Goal: Task Accomplishment & Management: Complete application form

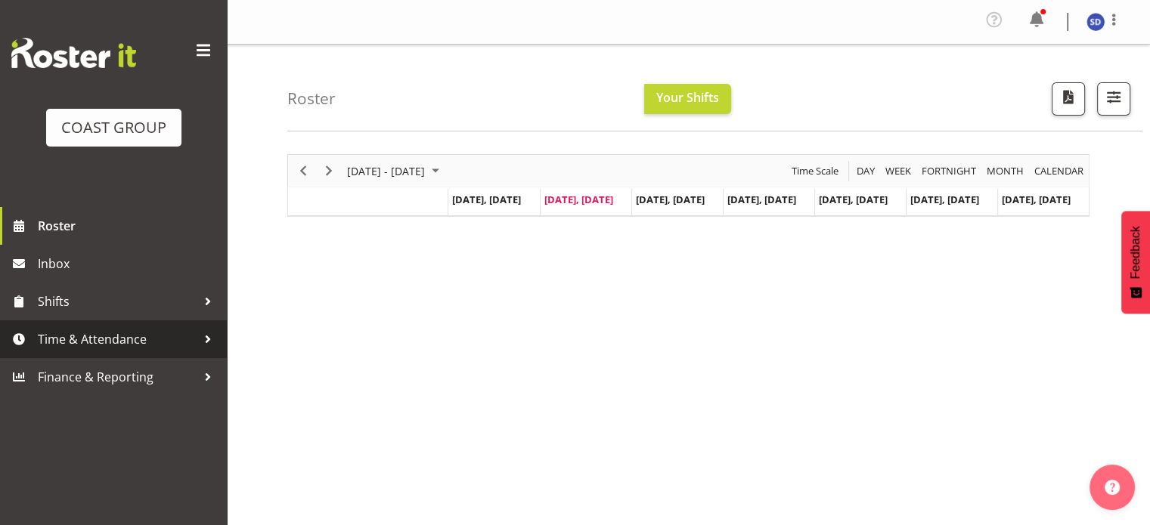
click at [67, 336] on span "Time & Attendance" at bounding box center [117, 339] width 159 height 23
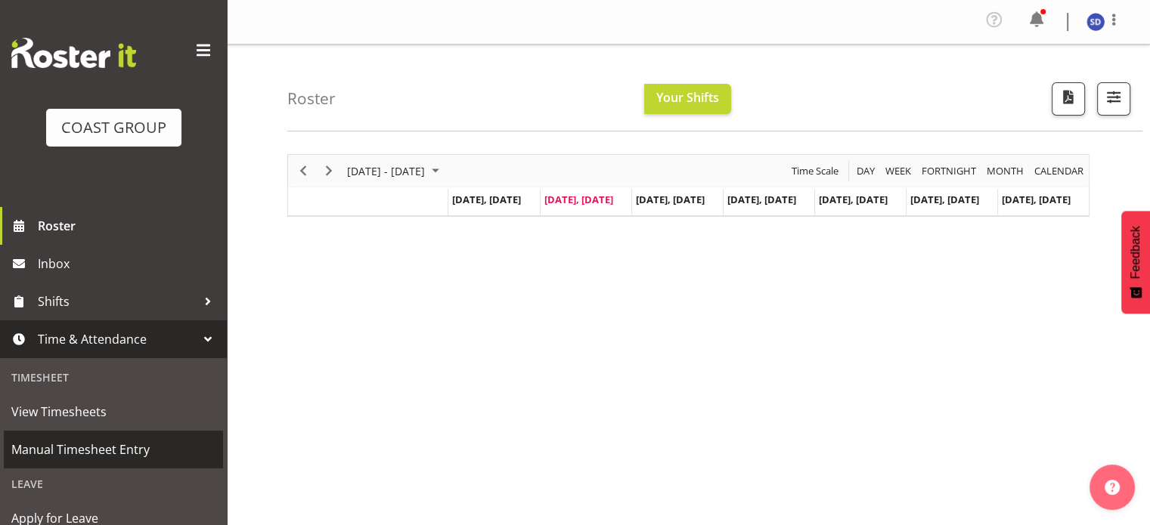
click at [60, 450] on span "Manual Timesheet Entry" at bounding box center [113, 449] width 204 height 23
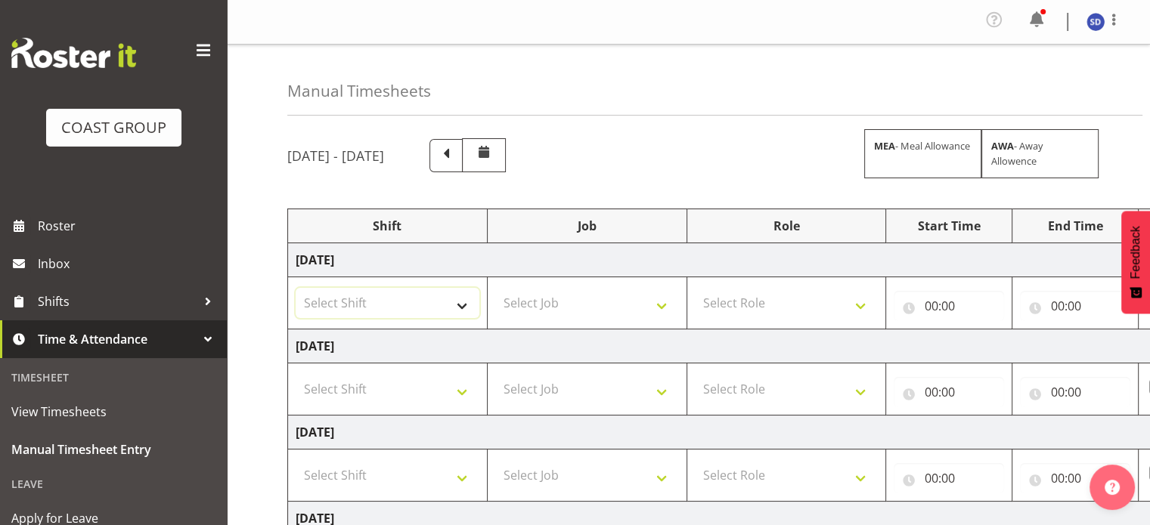
click at [457, 309] on select "Select Shift CHC SIGN ADMIN (LEAVE ALONE, DONT MAKE INACTIVE) DW CHC ARK WORK D…" at bounding box center [388, 303] width 184 height 30
select select "62216"
click at [296, 288] on select "Select Shift CHC SIGN ADMIN (LEAVE ALONE, DONT MAKE INACTIVE) DW CHC ARK WORK D…" at bounding box center [388, 303] width 184 height 30
click at [658, 302] on select "Select Job 1 Carlton Events 1 Carlton Hamilton 1 Carlton Wellington 1 EHS WAREH…" at bounding box center [587, 303] width 184 height 30
select select "9477"
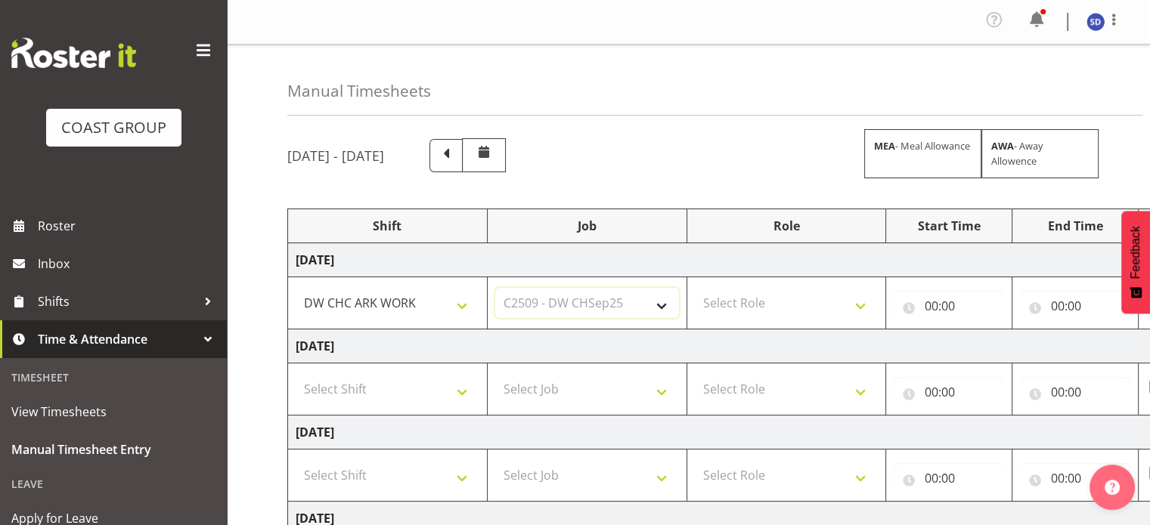
click at [495, 288] on select "Select Job 1 Carlton Events 1 Carlton Hamilton 1 Carlton Wellington 1 EHS WAREH…" at bounding box center [587, 303] width 184 height 30
click at [860, 308] on select "Select Role SIGNWRITER" at bounding box center [787, 303] width 184 height 30
select select "217"
click at [695, 288] on select "Select Role SIGNWRITER" at bounding box center [787, 303] width 184 height 30
click at [924, 309] on input "00:00" at bounding box center [949, 306] width 110 height 30
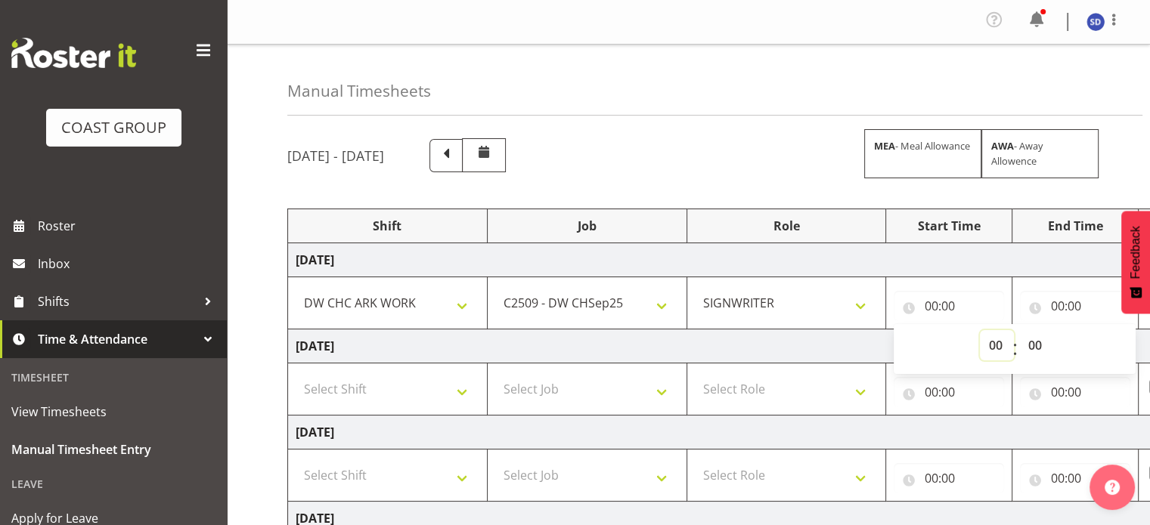
click at [997, 346] on select "00 01 02 03 04 05 06 07 08 09 10 11 12 13 14 15 16 17 18 19 20 21 22 23" at bounding box center [997, 345] width 34 height 30
select select "8"
click at [980, 330] on select "00 01 02 03 04 05 06 07 08 09 10 11 12 13 14 15 16 17 18 19 20 21 22 23" at bounding box center [997, 345] width 34 height 30
type input "08:00"
click at [1056, 307] on input "00:00" at bounding box center [1075, 306] width 110 height 30
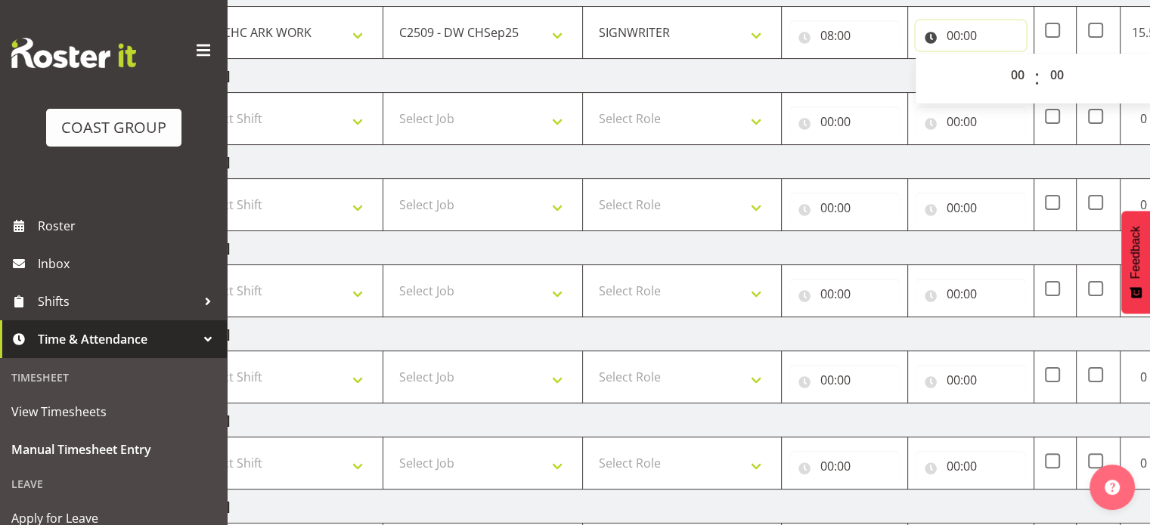
scroll to position [269, 0]
click at [1016, 78] on select "00 01 02 03 04 05 06 07 08 09 10 11 12 13 14 15 16 17 18 19 20 21 22 23" at bounding box center [1019, 76] width 34 height 30
select select "16"
click at [1002, 61] on select "00 01 02 03 04 05 06 07 08 09 10 11 12 13 14 15 16 17 18 19 20 21 22 23" at bounding box center [1019, 76] width 34 height 30
type input "16:00"
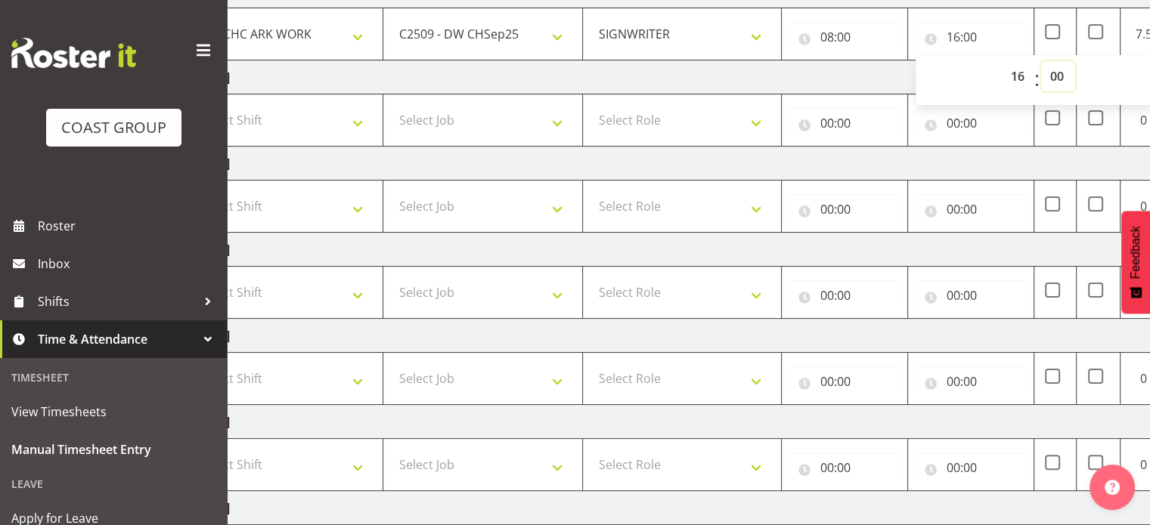
click at [1057, 72] on select "00 01 02 03 04 05 06 07 08 09 10 11 12 13 14 15 16 17 18 19 20 21 22 23 24 25 2…" at bounding box center [1058, 76] width 34 height 30
select select "30"
click at [1041, 61] on select "00 01 02 03 04 05 06 07 08 09 10 11 12 13 14 15 16 17 18 19 20 21 22 23 24 25 2…" at bounding box center [1058, 76] width 34 height 30
type input "16:30"
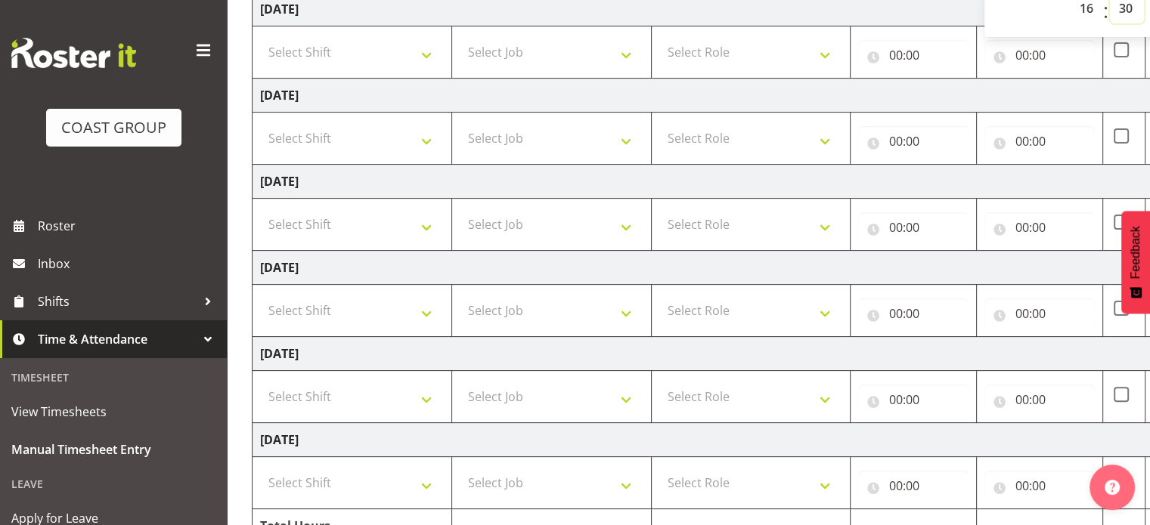
scroll to position [302, 0]
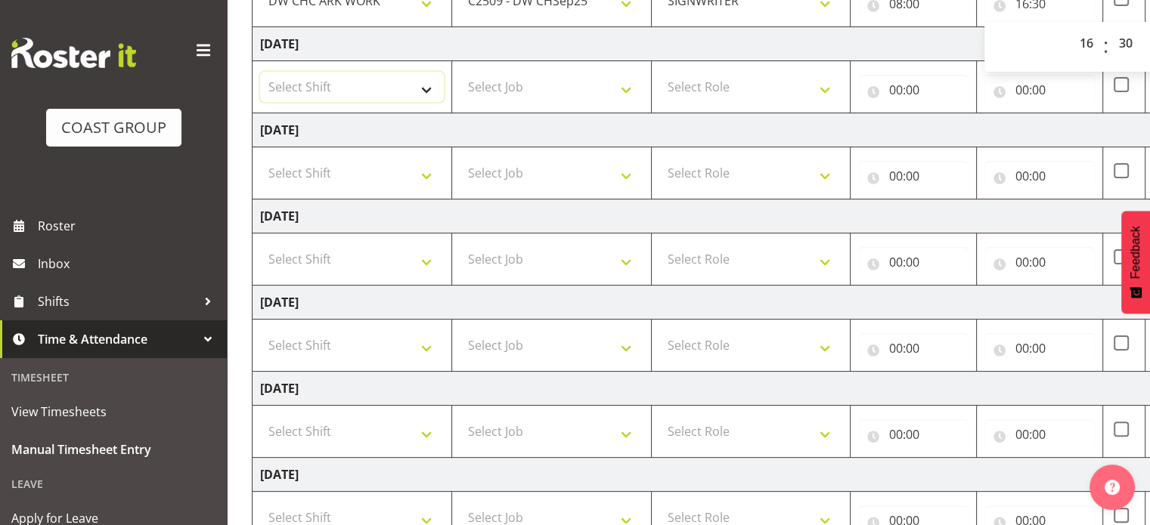
click at [429, 85] on select "Select Shift CHC SIGN ADMIN (LEAVE ALONE, DONT MAKE INACTIVE) DW CHC ARK WORK D…" at bounding box center [352, 87] width 184 height 30
select select "62216"
click at [260, 72] on select "Select Shift CHC SIGN ADMIN (LEAVE ALONE, DONT MAKE INACTIVE) DW CHC ARK WORK D…" at bounding box center [352, 87] width 184 height 30
click at [425, 178] on select "Select Shift CHC SIGN ADMIN (LEAVE ALONE, DONT MAKE INACTIVE) DW CHC ARK WORK D…" at bounding box center [352, 173] width 184 height 30
select select "62216"
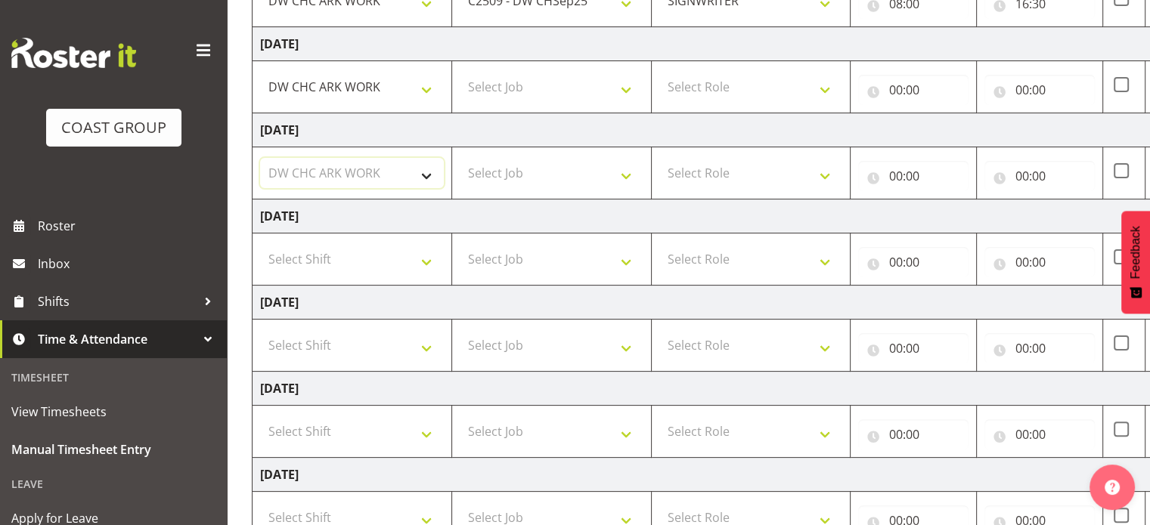
click at [260, 158] on select "Select Shift CHC SIGN ADMIN (LEAVE ALONE, DONT MAKE INACTIVE) DW CHC ARK WORK D…" at bounding box center [352, 173] width 184 height 30
click at [623, 86] on select "Select Job 1 Carlton Events 1 Carlton Hamilton 1 Carlton Wellington 1 EHS WAREH…" at bounding box center [552, 87] width 184 height 30
select select "9477"
click at [460, 72] on select "Select Job 1 Carlton Events 1 Carlton Hamilton 1 Carlton Wellington 1 EHS WAREH…" at bounding box center [552, 87] width 184 height 30
click at [626, 171] on select "Select Job 1 Carlton Events 1 Carlton Hamilton 1 Carlton Wellington 1 EHS WAREH…" at bounding box center [552, 173] width 184 height 30
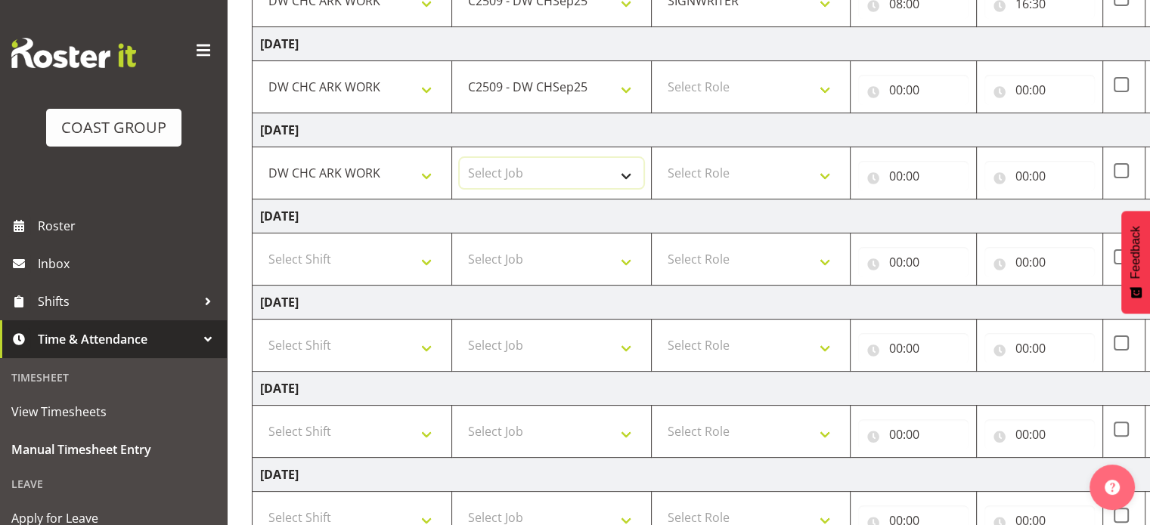
click at [565, 178] on select "Select Job 1 Carlton Events 1 Carlton Hamilton 1 Carlton Wellington 1 EHS WAREH…" at bounding box center [552, 173] width 184 height 30
select select "9477"
click at [460, 158] on select "Select Job 1 Carlton Events 1 Carlton Hamilton 1 Carlton Wellington 1 EHS WAREH…" at bounding box center [552, 173] width 184 height 30
click at [822, 85] on select "Select Role SIGNWRITER" at bounding box center [751, 87] width 184 height 30
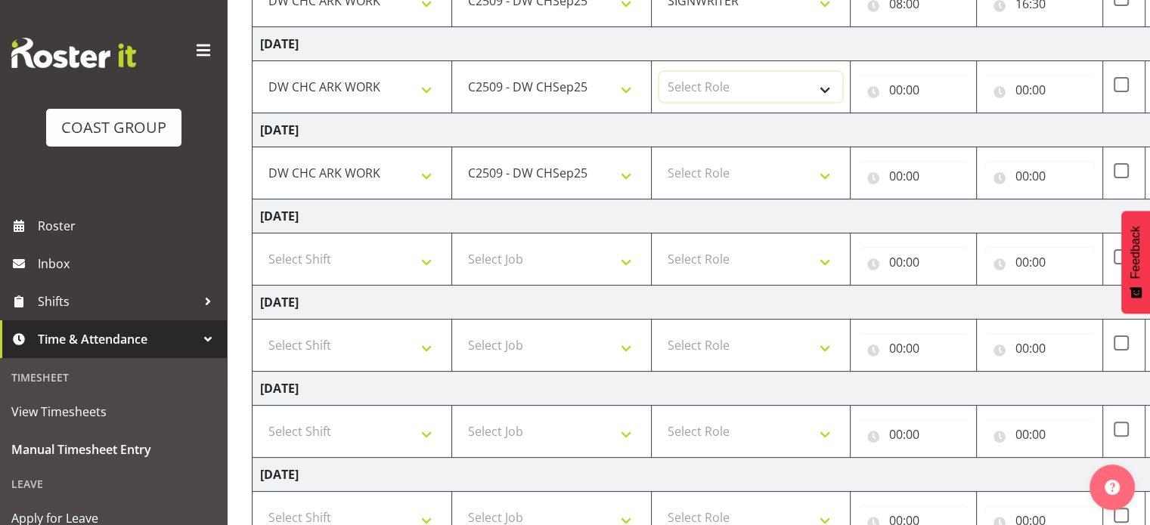
select select "217"
click at [659, 72] on select "Select Role SIGNWRITER" at bounding box center [751, 87] width 184 height 30
click at [827, 170] on select "Select Role SIGNWRITER" at bounding box center [751, 173] width 184 height 30
select select "217"
click at [659, 158] on select "Select Role SIGNWRITER" at bounding box center [751, 173] width 184 height 30
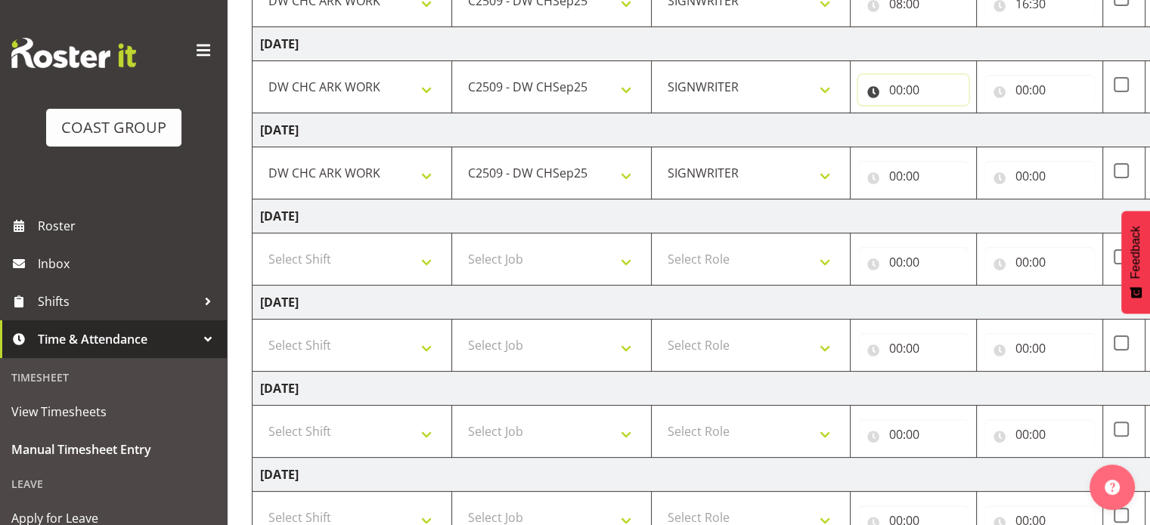
click at [899, 86] on input "00:00" at bounding box center [913, 90] width 110 height 30
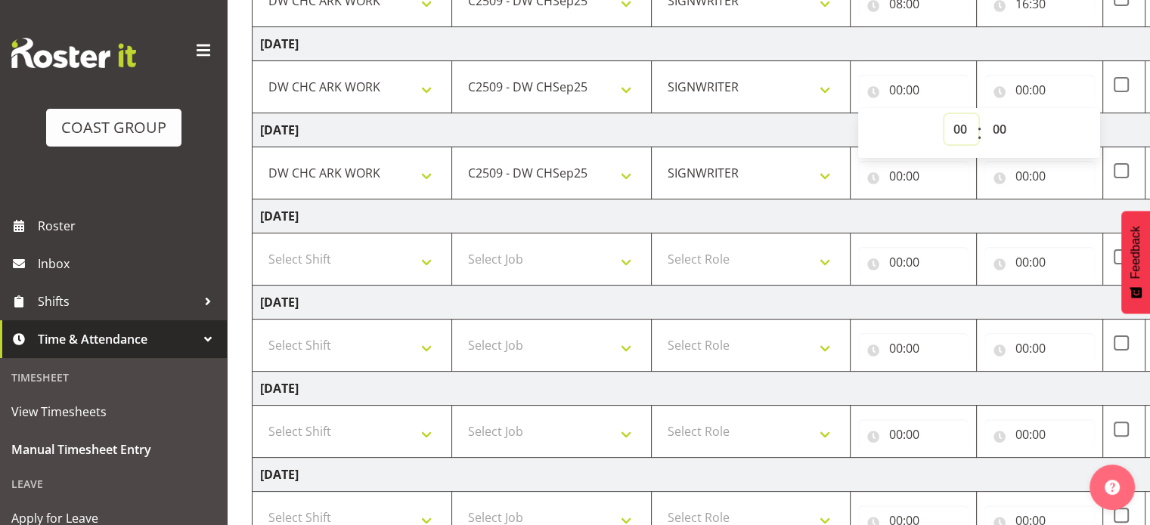
click at [957, 129] on select "00 01 02 03 04 05 06 07 08 09 10 11 12 13 14 15 16 17 18 19 20 21 22 23" at bounding box center [961, 129] width 34 height 30
select select "8"
click at [944, 114] on select "00 01 02 03 04 05 06 07 08 09 10 11 12 13 14 15 16 17 18 19 20 21 22 23" at bounding box center [961, 129] width 34 height 30
type input "08:00"
click at [1021, 85] on input "00:00" at bounding box center [1039, 90] width 110 height 30
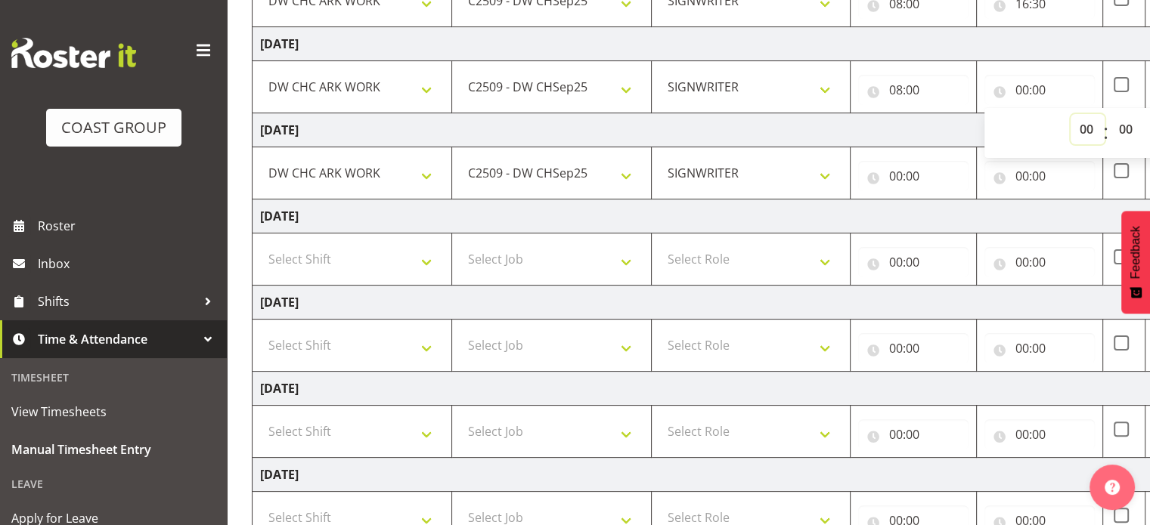
click at [1085, 126] on select "00 01 02 03 04 05 06 07 08 09 10 11 12 13 14 15 16 17 18 19 20 21 22 23" at bounding box center [1087, 129] width 34 height 30
select select "16"
click at [1070, 114] on select "00 01 02 03 04 05 06 07 08 09 10 11 12 13 14 15 16 17 18 19 20 21 22 23" at bounding box center [1087, 129] width 34 height 30
type input "16:00"
click at [1123, 126] on select "00 01 02 03 04 05 06 07 08 09 10 11 12 13 14 15 16 17 18 19 20 21 22 23 24 25 2…" at bounding box center [1127, 129] width 34 height 30
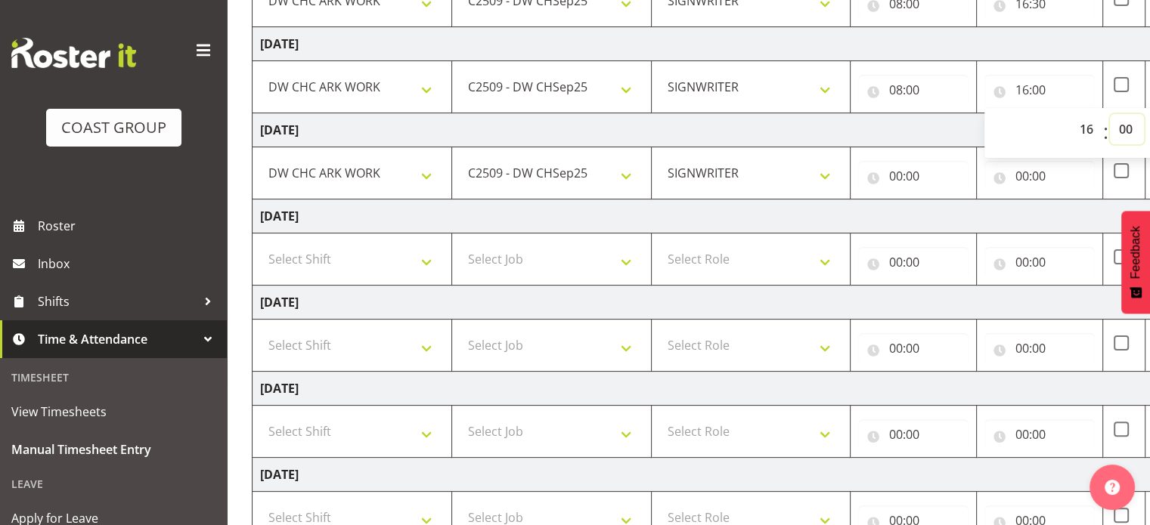
select select "30"
click at [1110, 114] on select "00 01 02 03 04 05 06 07 08 09 10 11 12 13 14 15 16 17 18 19 20 21 22 23 24 25 2…" at bounding box center [1127, 129] width 34 height 30
type input "16:30"
click at [1123, 372] on td "Monday 8th September 2025" at bounding box center [781, 389] width 1058 height 34
click at [895, 175] on input "00:00" at bounding box center [913, 176] width 110 height 30
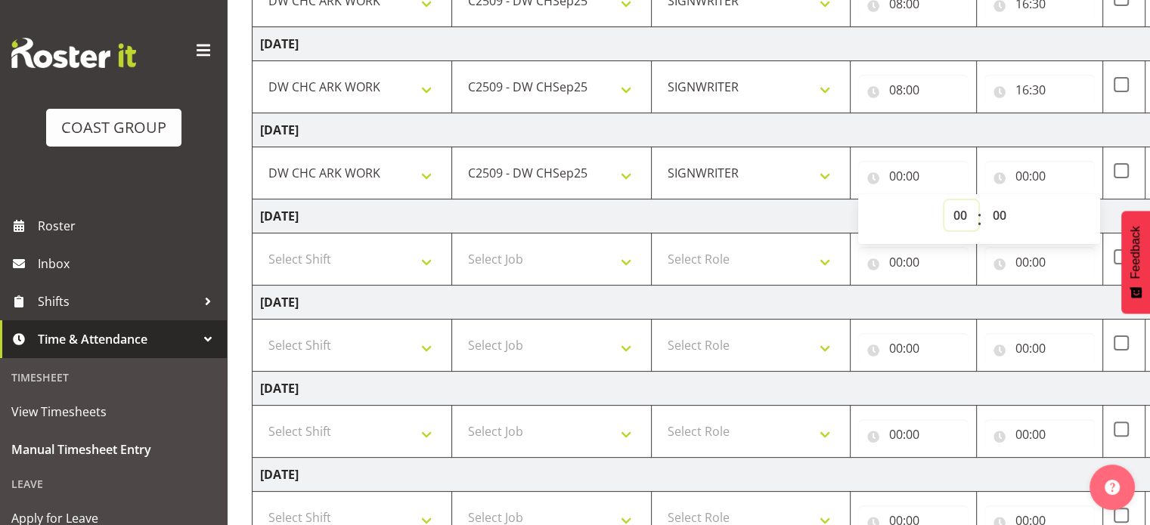
click at [965, 211] on select "00 01 02 03 04 05 06 07 08 09 10 11 12 13 14 15 16 17 18 19 20 21 22 23" at bounding box center [961, 215] width 34 height 30
select select "8"
click at [944, 200] on select "00 01 02 03 04 05 06 07 08 09 10 11 12 13 14 15 16 17 18 19 20 21 22 23" at bounding box center [961, 215] width 34 height 30
type input "08:00"
click at [1024, 174] on input "00:00" at bounding box center [1039, 176] width 110 height 30
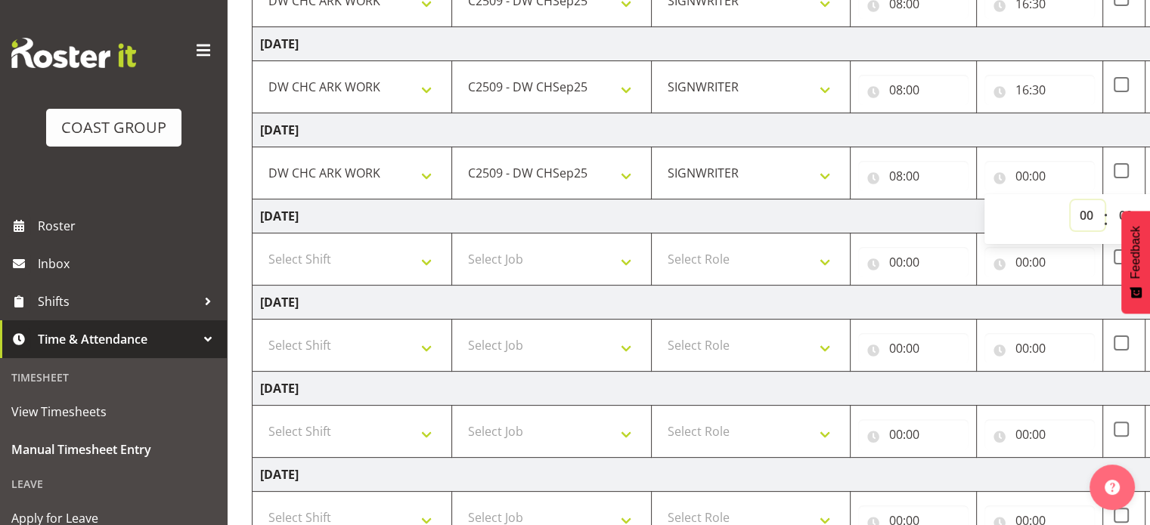
click at [1082, 209] on select "00 01 02 03 04 05 06 07 08 09 10 11 12 13 14 15 16 17 18 19 20 21 22 23" at bounding box center [1087, 215] width 34 height 30
select select "16"
click at [1070, 200] on select "00 01 02 03 04 05 06 07 08 09 10 11 12 13 14 15 16 17 18 19 20 21 22 23" at bounding box center [1087, 215] width 34 height 30
type input "16:00"
click at [1117, 213] on select "00 01 02 03 04 05 06 07 08 09 10 11 12 13 14 15 16 17 18 19 20 21 22 23 24 25 2…" at bounding box center [1127, 215] width 34 height 30
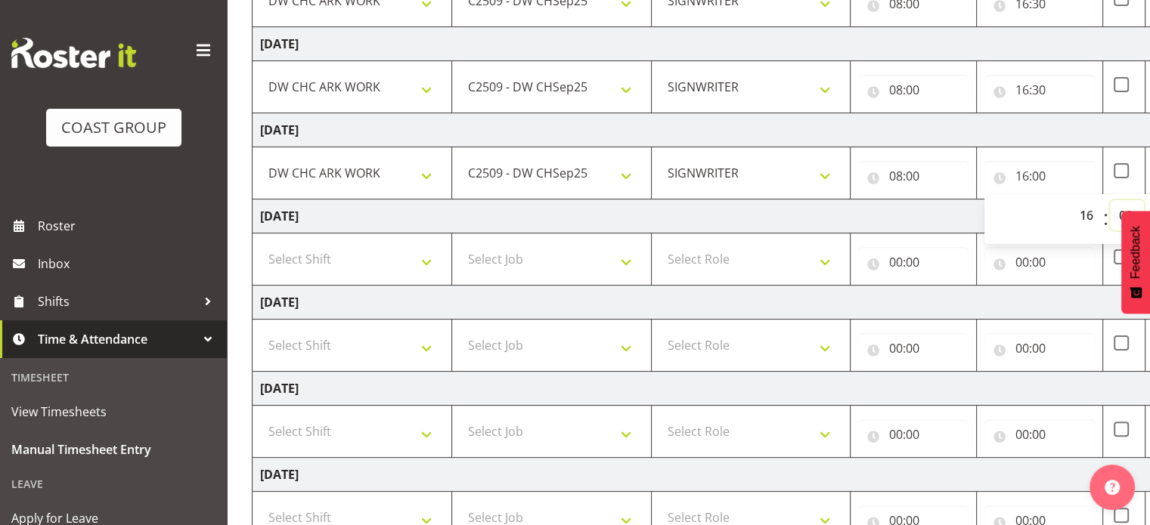
select select "30"
click at [1110, 200] on select "00 01 02 03 04 05 06 07 08 09 10 11 12 13 14 15 16 17 18 19 20 21 22 23 24 25 2…" at bounding box center [1127, 215] width 34 height 30
type input "16:30"
click at [423, 434] on select "Select Shift CHC SIGN ADMIN (LEAVE ALONE, DONT MAKE INACTIVE) DW CHC ARK WORK D…" at bounding box center [352, 432] width 184 height 30
select select "62216"
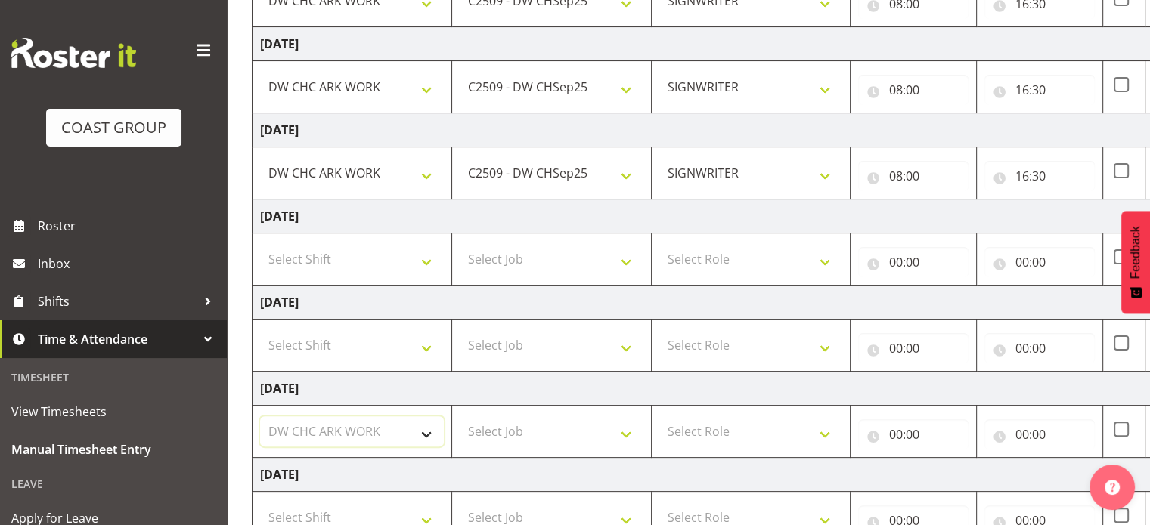
click at [260, 417] on select "Select Shift CHC SIGN ADMIN (LEAVE ALONE, DONT MAKE INACTIVE) DW CHC ARK WORK D…" at bounding box center [352, 432] width 184 height 30
click at [625, 432] on select "Select Job 1 Carlton Events 1 Carlton Hamilton 1 Carlton Wellington 1 EHS WAREH…" at bounding box center [552, 432] width 184 height 30
select select "9477"
click at [460, 417] on select "Select Job 1 Carlton Events 1 Carlton Hamilton 1 Carlton Wellington 1 EHS WAREH…" at bounding box center [552, 432] width 184 height 30
click at [825, 432] on select "Select Role SIGNWRITER" at bounding box center [751, 432] width 184 height 30
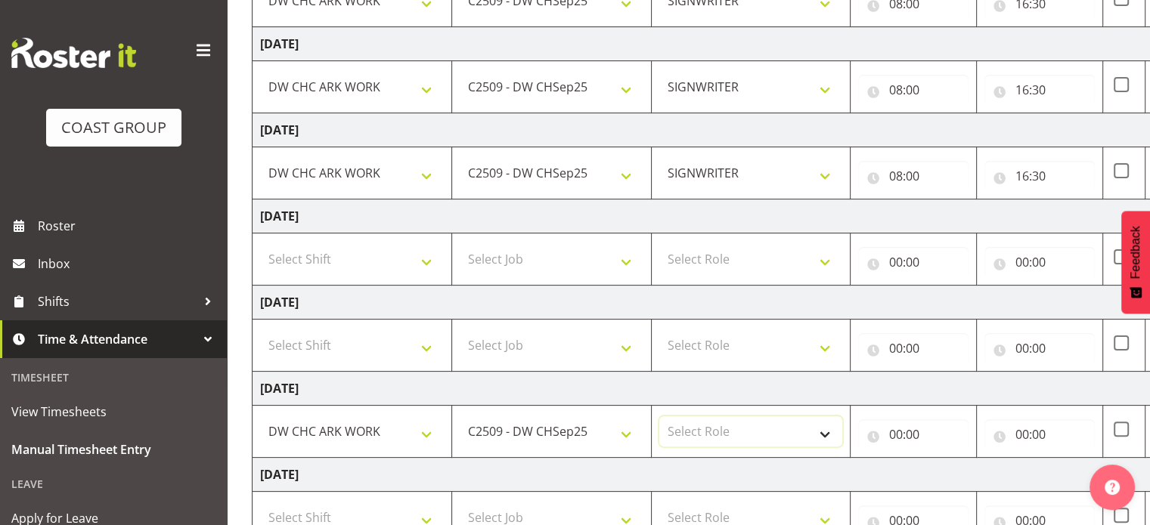
select select "217"
click at [659, 417] on select "Select Role SIGNWRITER" at bounding box center [751, 432] width 184 height 30
click at [889, 431] on input "00:00" at bounding box center [913, 435] width 110 height 30
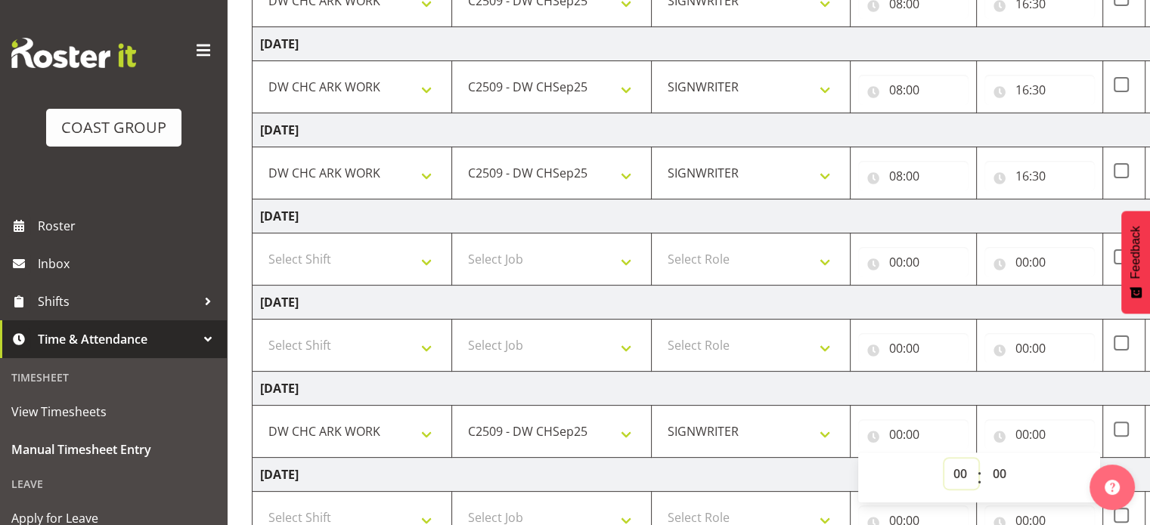
click at [961, 471] on select "00 01 02 03 04 05 06 07 08 09 10 11 12 13 14 15 16 17 18 19 20 21 22 23" at bounding box center [961, 474] width 34 height 30
select select "8"
click at [944, 459] on select "00 01 02 03 04 05 06 07 08 09 10 11 12 13 14 15 16 17 18 19 20 21 22 23" at bounding box center [961, 474] width 34 height 30
type input "08:00"
click at [1026, 426] on input "00:00" at bounding box center [1039, 435] width 110 height 30
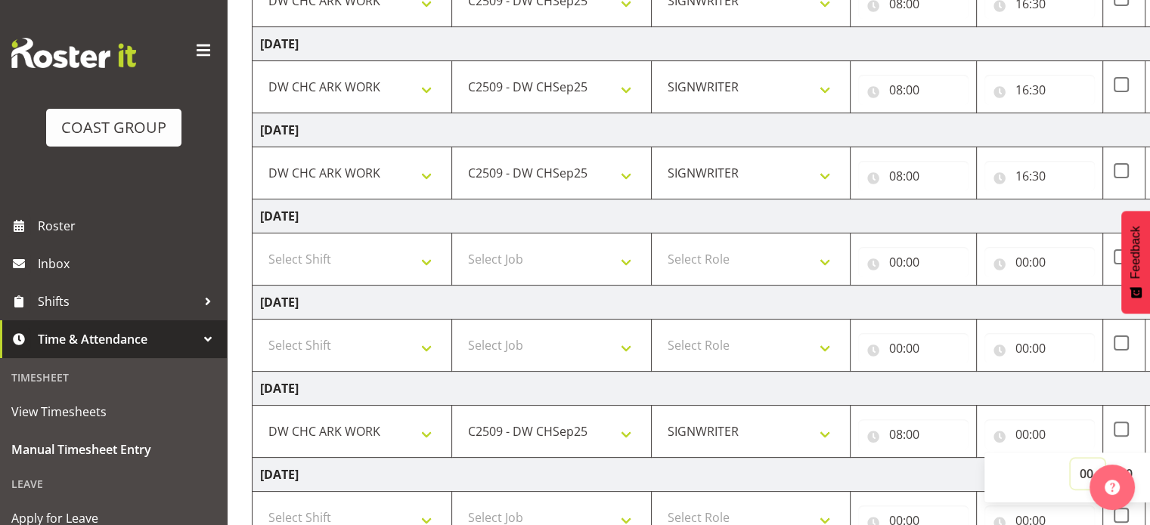
click at [1080, 471] on select "00 01 02 03 04 05 06 07 08 09 10 11 12 13 14 15 16 17 18 19 20 21 22 23" at bounding box center [1087, 474] width 34 height 30
select select "16"
click at [1070, 459] on select "00 01 02 03 04 05 06 07 08 09 10 11 12 13 14 15 16 17 18 19 20 21 22 23" at bounding box center [1087, 474] width 34 height 30
type input "16:00"
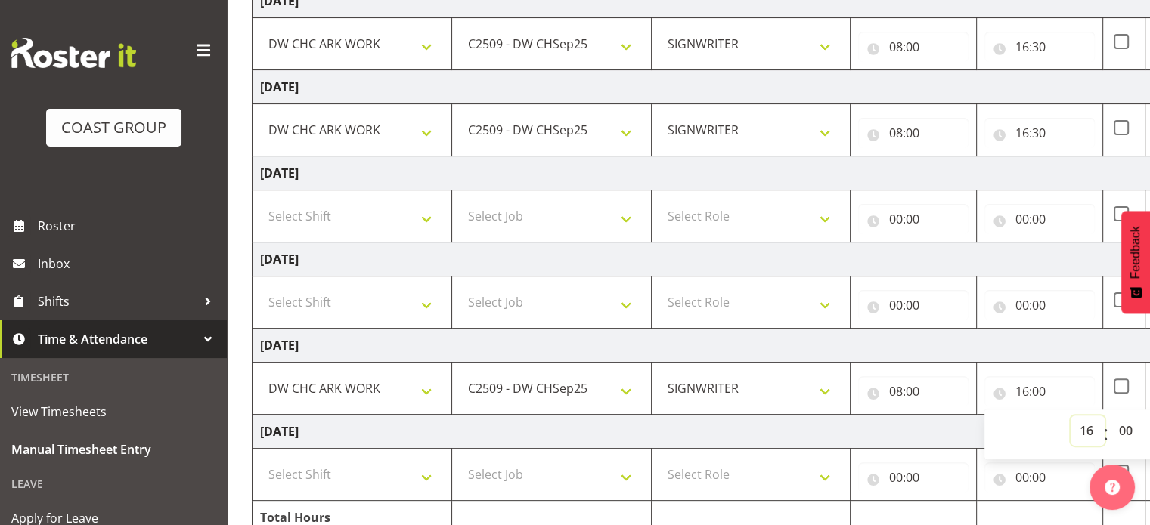
scroll to position [347, 0]
click at [1131, 426] on select "00 01 02 03 04 05 06 07 08 09 10 11 12 13 14 15 16 17 18 19 20 21 22 23 24 25 2…" at bounding box center [1127, 429] width 34 height 30
select select "30"
click at [1110, 414] on select "00 01 02 03 04 05 06 07 08 09 10 11 12 13 14 15 16 17 18 19 20 21 22 23 24 25 2…" at bounding box center [1127, 429] width 34 height 30
type input "16:30"
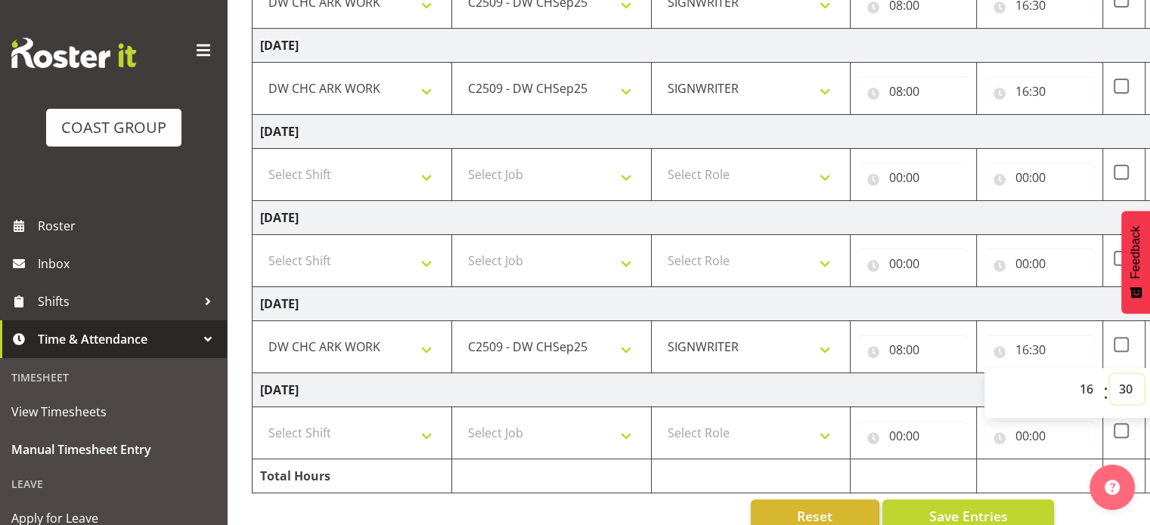
scroll to position [414, 0]
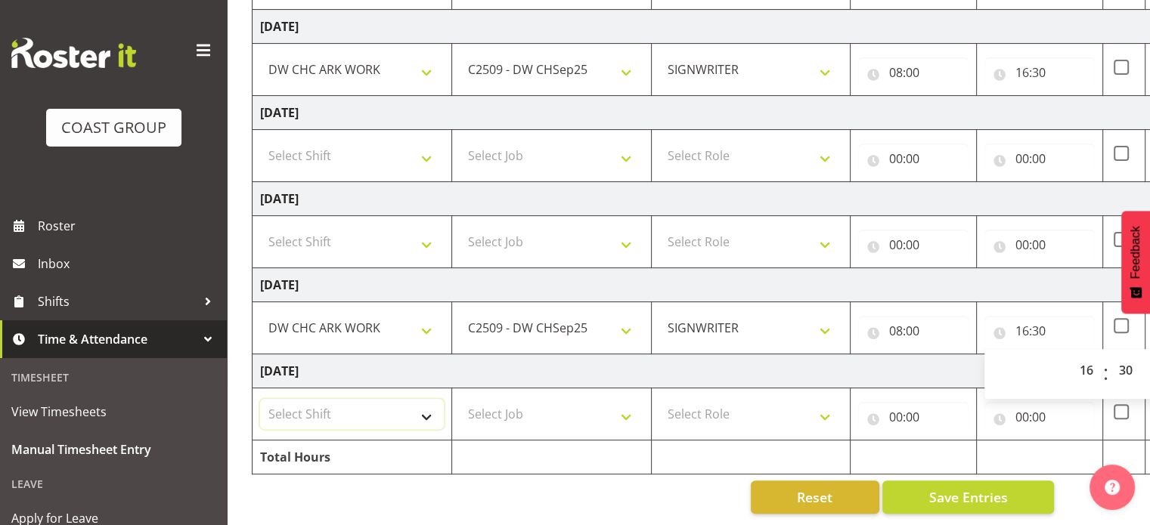
click at [427, 404] on select "Select Shift CHC SIGN ADMIN (LEAVE ALONE, DONT MAKE INACTIVE) DW CHC ARK WORK D…" at bounding box center [352, 414] width 184 height 30
select select "62216"
click at [260, 399] on select "Select Shift CHC SIGN ADMIN (LEAVE ALONE, DONT MAKE INACTIVE) DW CHC ARK WORK D…" at bounding box center [352, 414] width 184 height 30
click at [626, 401] on select "Select Job 1 Carlton Events 1 Carlton Hamilton 1 Carlton Wellington 1 EHS WAREH…" at bounding box center [552, 414] width 184 height 30
select select "9477"
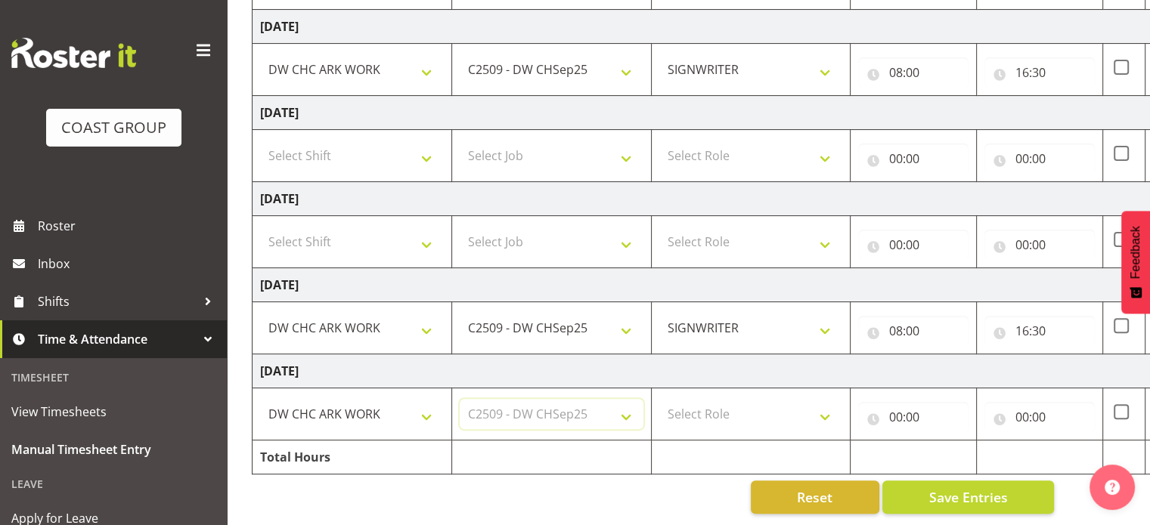
click at [460, 399] on select "Select Job 1 Carlton Events 1 Carlton Hamilton 1 Carlton Wellington 1 EHS WAREH…" at bounding box center [552, 414] width 184 height 30
click at [824, 408] on select "Select Role SIGNWRITER" at bounding box center [751, 414] width 184 height 30
select select "217"
click at [659, 399] on select "Select Role SIGNWRITER" at bounding box center [751, 414] width 184 height 30
click at [898, 404] on input "00:00" at bounding box center [913, 417] width 110 height 30
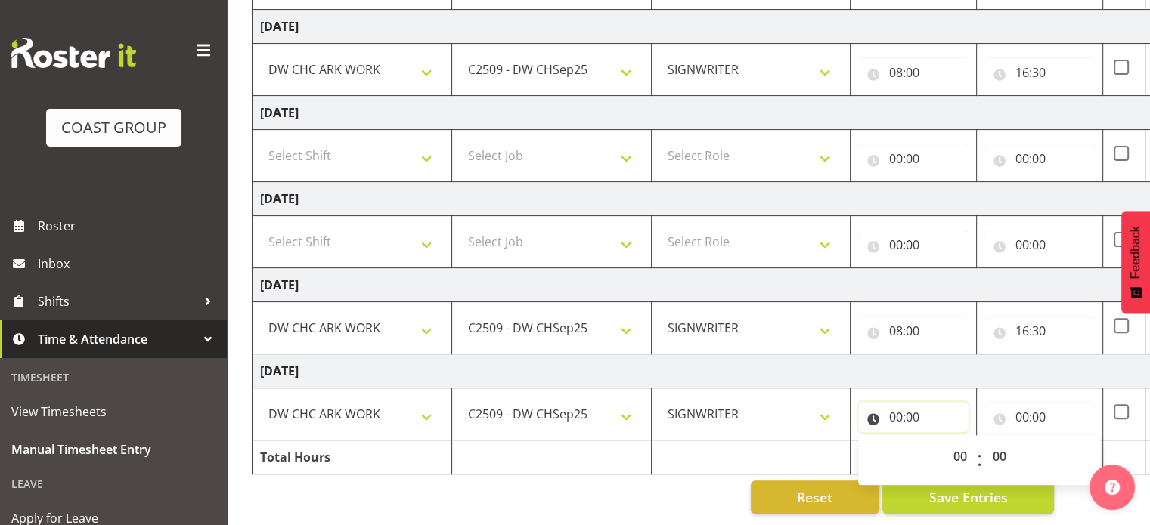
click at [894, 404] on input "00:00" at bounding box center [913, 417] width 110 height 30
click at [959, 444] on select "00 01 02 03 04 05 06 07 08 09 10 11 12 13 14 15 16 17 18 19 20 21 22 23" at bounding box center [961, 456] width 34 height 30
select select "8"
click at [944, 441] on select "00 01 02 03 04 05 06 07 08 09 10 11 12 13 14 15 16 17 18 19 20 21 22 23" at bounding box center [961, 456] width 34 height 30
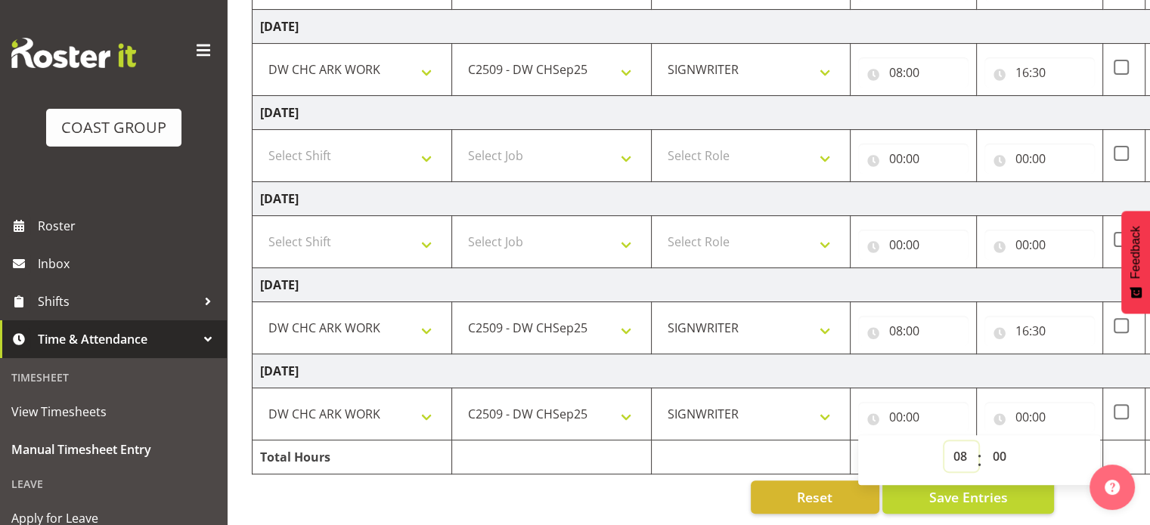
type input "08:00"
click at [1001, 448] on select "00 01 02 03 04 05 06 07 08 09 10 11 12 13 14 15 16 17 18 19 20 21 22 23 24 25 2…" at bounding box center [1001, 456] width 34 height 30
click at [1027, 404] on input "00:00" at bounding box center [1039, 417] width 110 height 30
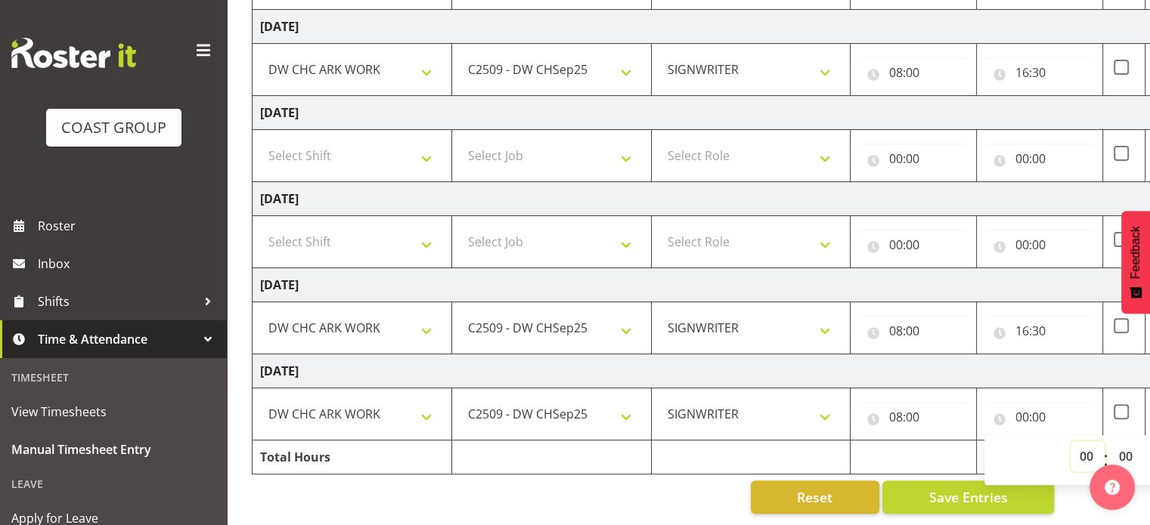
click at [1086, 444] on select "00 01 02 03 04 05 06 07 08 09 10 11 12 13 14 15 16 17 18 19 20 21 22 23" at bounding box center [1087, 456] width 34 height 30
select select "15"
click at [1070, 441] on select "00 01 02 03 04 05 06 07 08 09 10 11 12 13 14 15 16 17 18 19 20 21 22 23" at bounding box center [1087, 456] width 34 height 30
type input "15:00"
click at [1082, 444] on select "00 01 02 03 04 05 06 07 08 09 10 11 12 13 14 15 16 17 18 19 20 21 22 23" at bounding box center [1087, 456] width 34 height 30
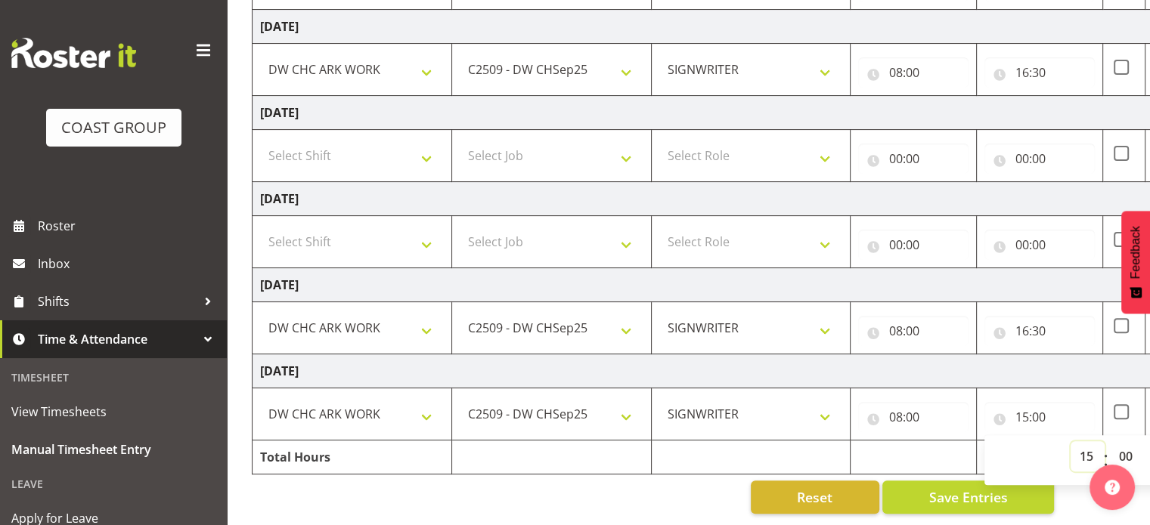
select select "16"
click at [1070, 441] on select "00 01 02 03 04 05 06 07 08 09 10 11 12 13 14 15 16 17 18 19 20 21 22 23" at bounding box center [1087, 456] width 34 height 30
type input "16:00"
click at [1125, 441] on select "00 01 02 03 04 05 06 07 08 09 10 11 12 13 14 15 16 17 18 19 20 21 22 23 24 25 2…" at bounding box center [1127, 456] width 34 height 30
select select "30"
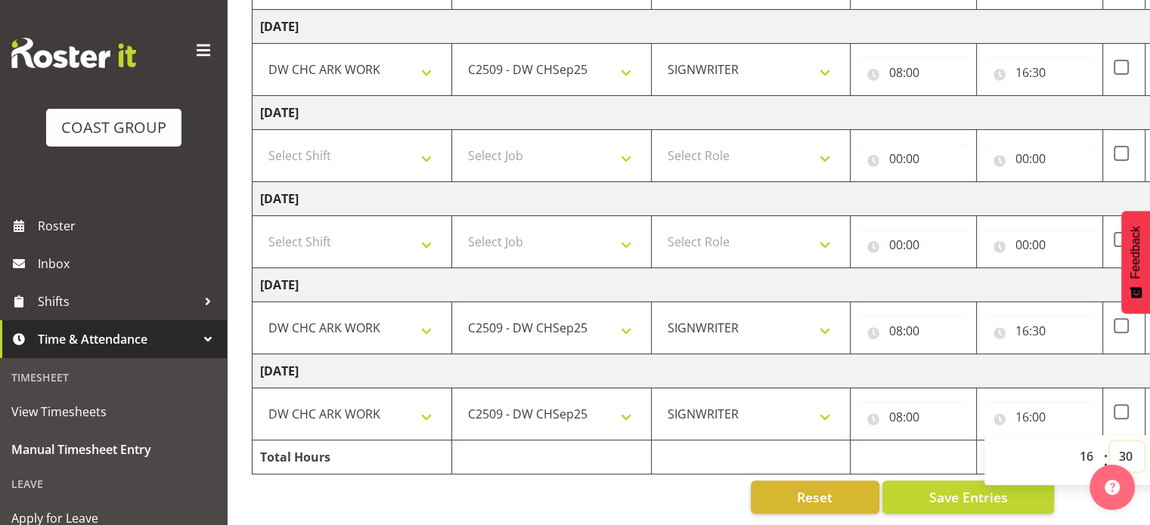
click at [1110, 441] on select "00 01 02 03 04 05 06 07 08 09 10 11 12 13 14 15 16 17 18 19 20 21 22 23 24 25 2…" at bounding box center [1127, 456] width 34 height 30
type input "16:30"
click at [1130, 410] on td at bounding box center [1124, 415] width 42 height 52
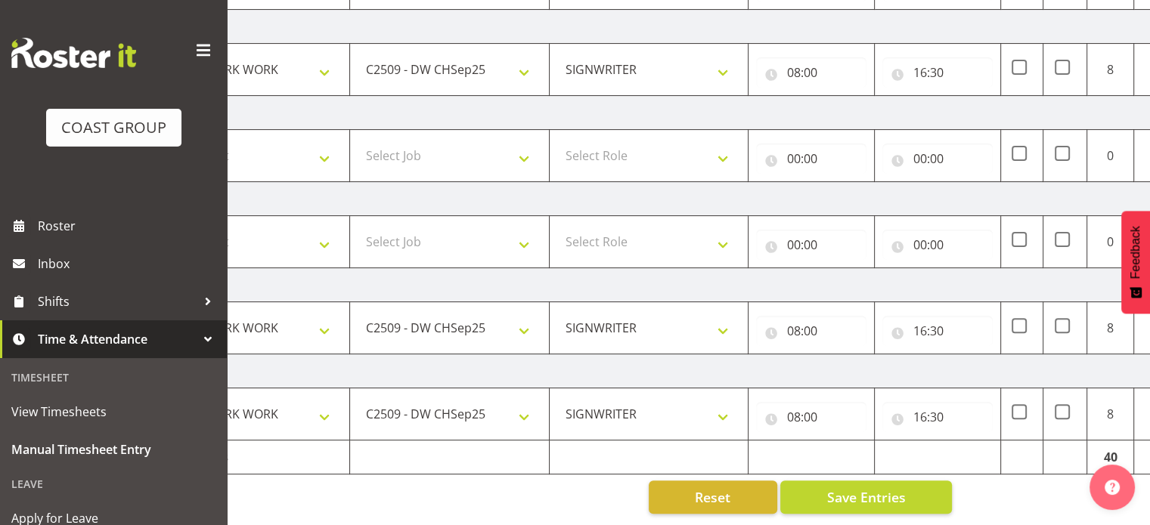
scroll to position [0, 136]
click at [874, 489] on span "Save Entries" at bounding box center [867, 498] width 79 height 20
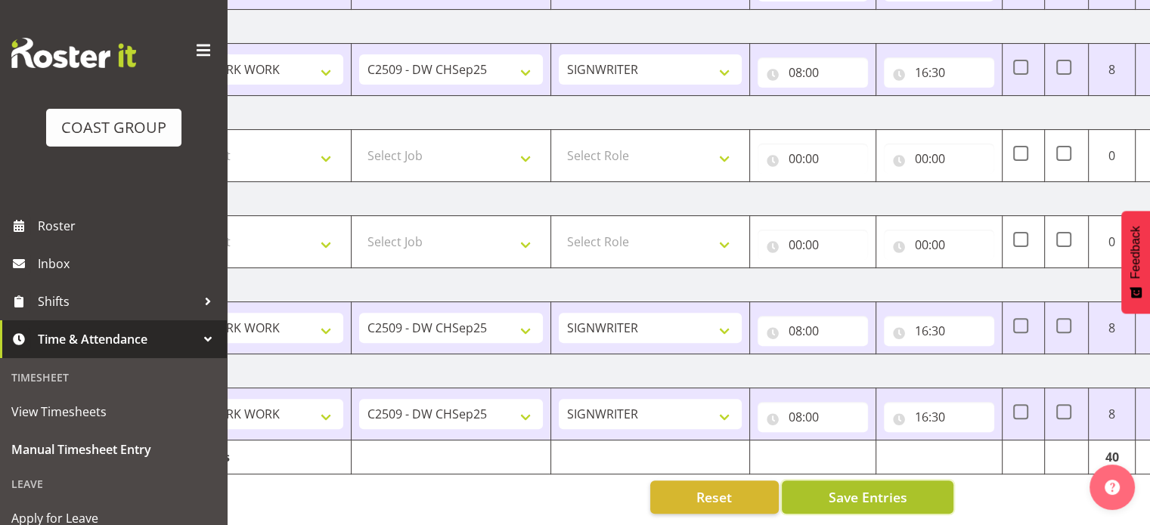
click at [876, 488] on span "Save Entries" at bounding box center [867, 498] width 79 height 20
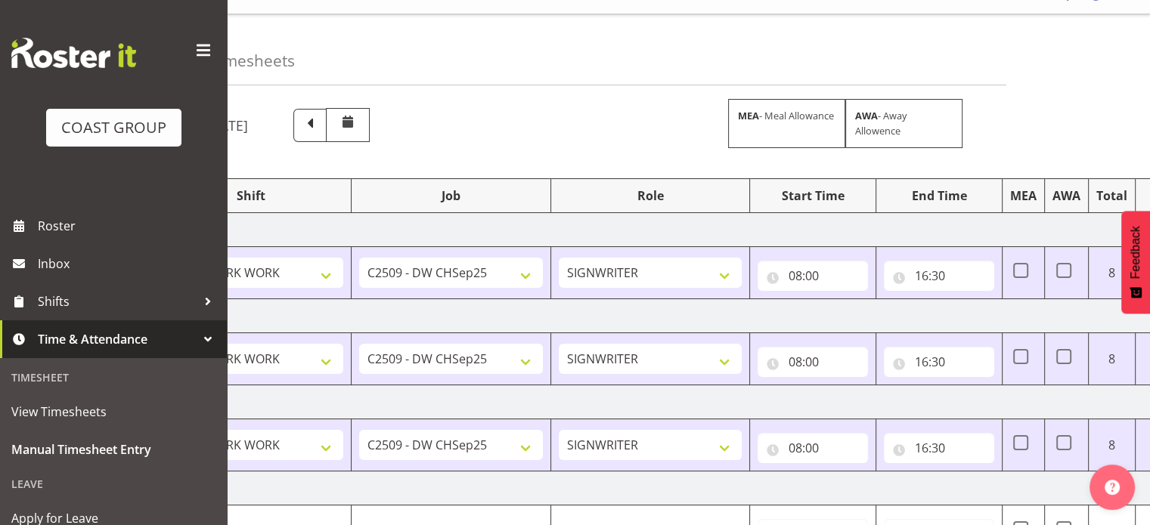
scroll to position [0, 0]
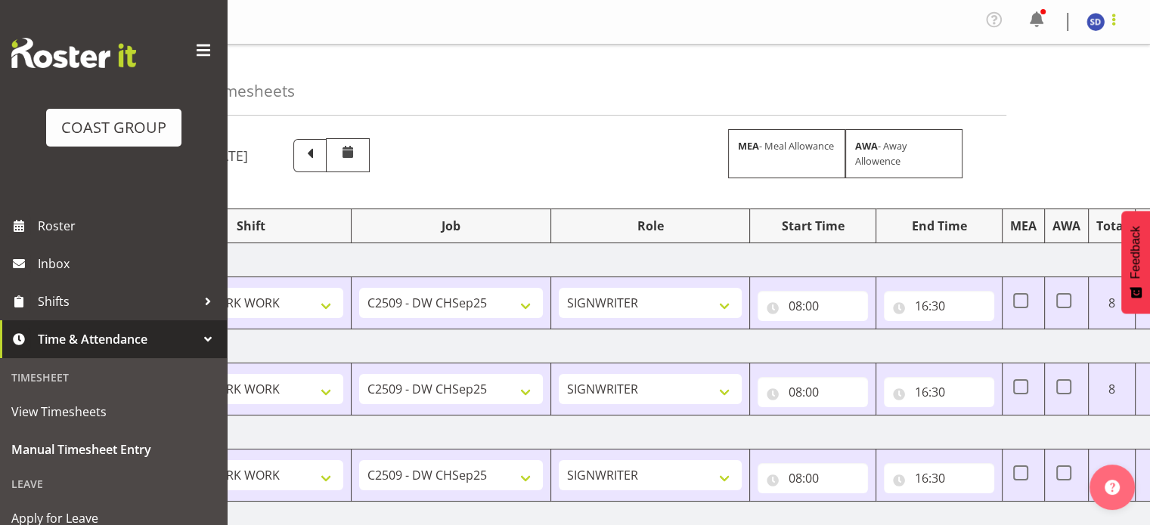
click at [1113, 18] on span at bounding box center [1113, 20] width 18 height 18
click at [1033, 82] on link "Log Out" at bounding box center [1049, 83] width 145 height 27
